Goal: Navigation & Orientation: Find specific page/section

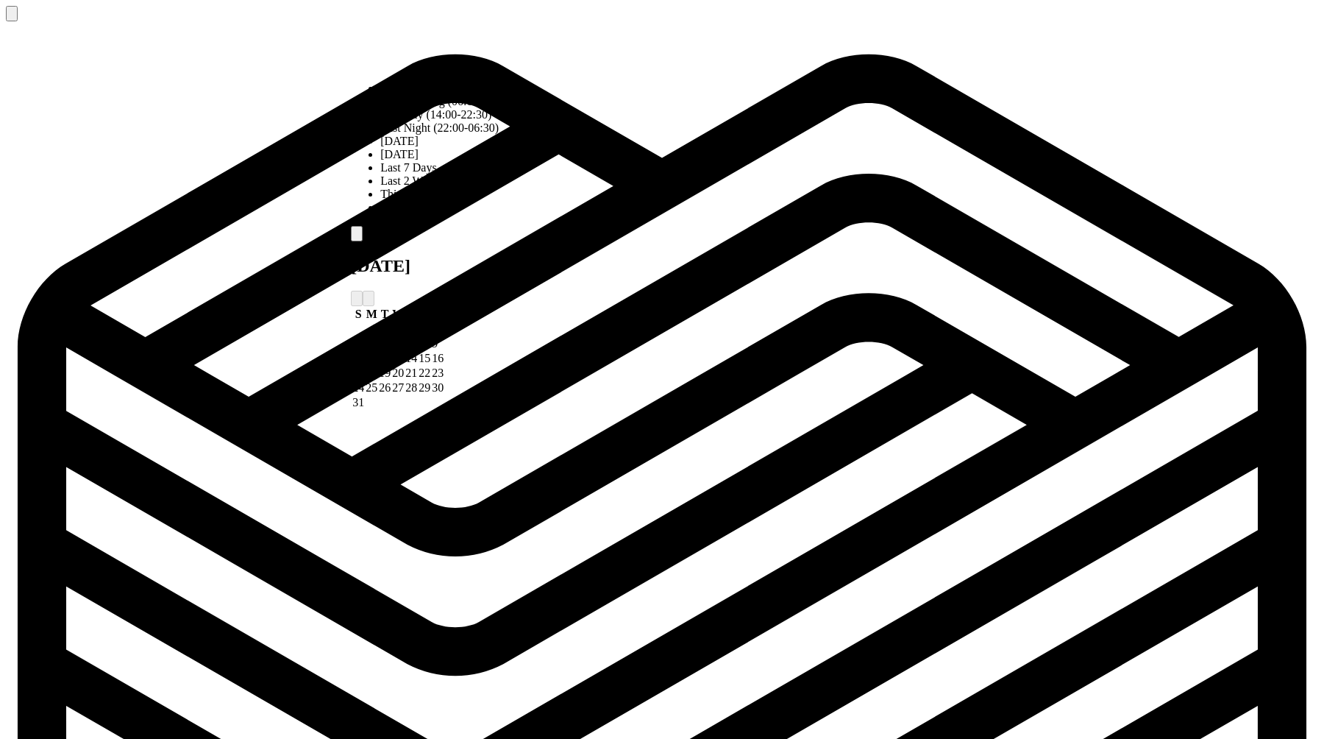
click at [437, 148] on div "[DATE]" at bounding box center [446, 141] width 132 height 13
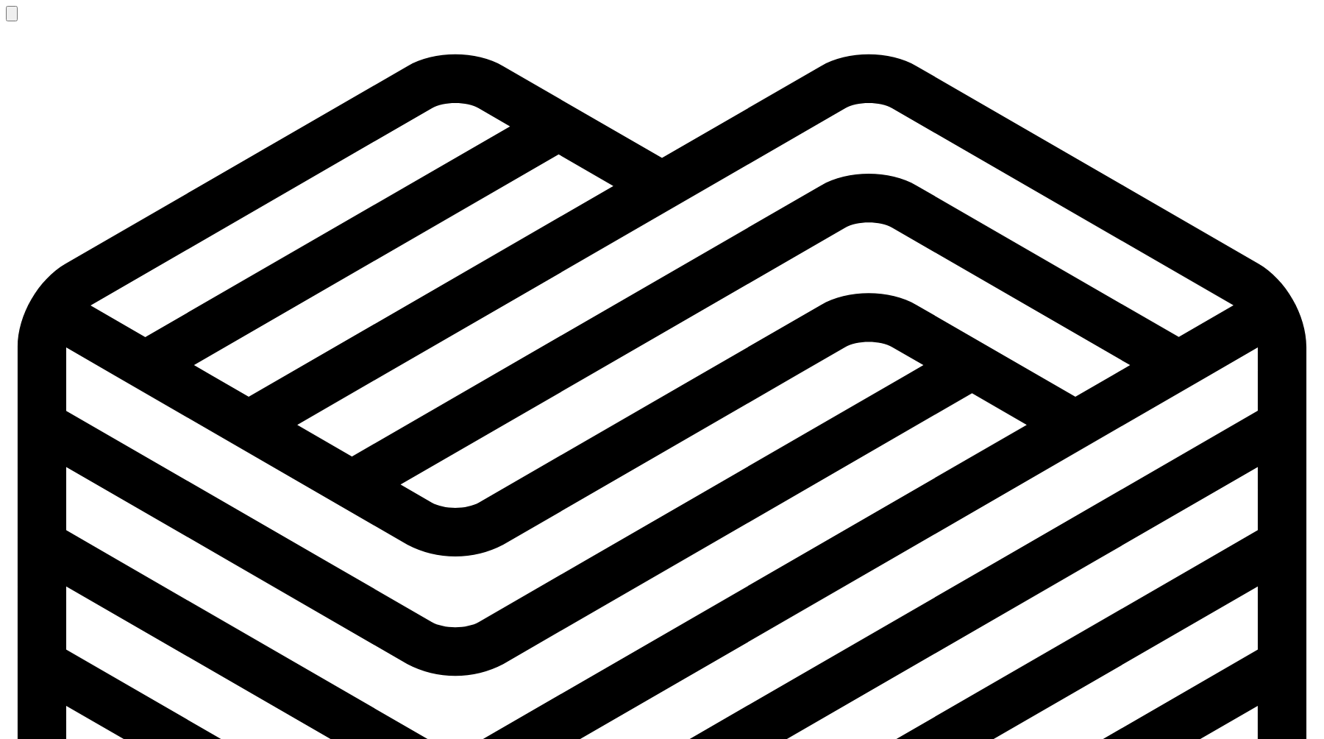
drag, startPoint x: 628, startPoint y: 696, endPoint x: 625, endPoint y: 488, distance: 207.5
